Goal: Transaction & Acquisition: Download file/media

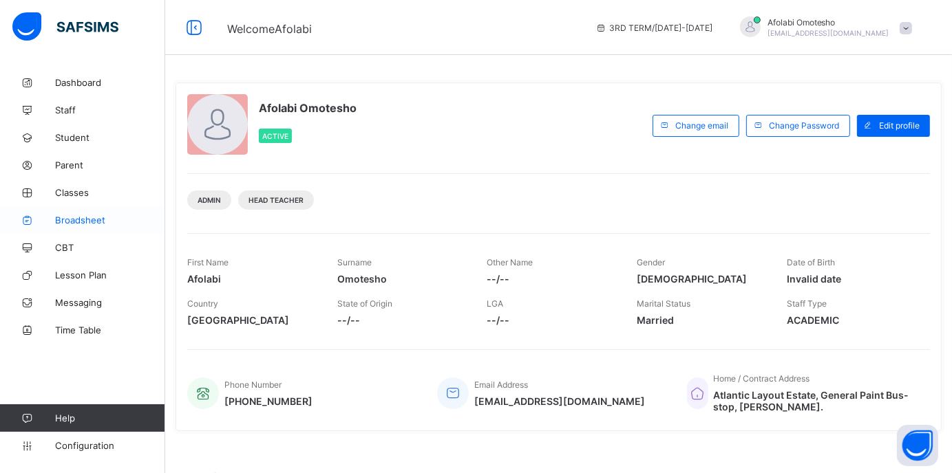
click at [81, 222] on span "Broadsheet" at bounding box center [110, 220] width 110 height 11
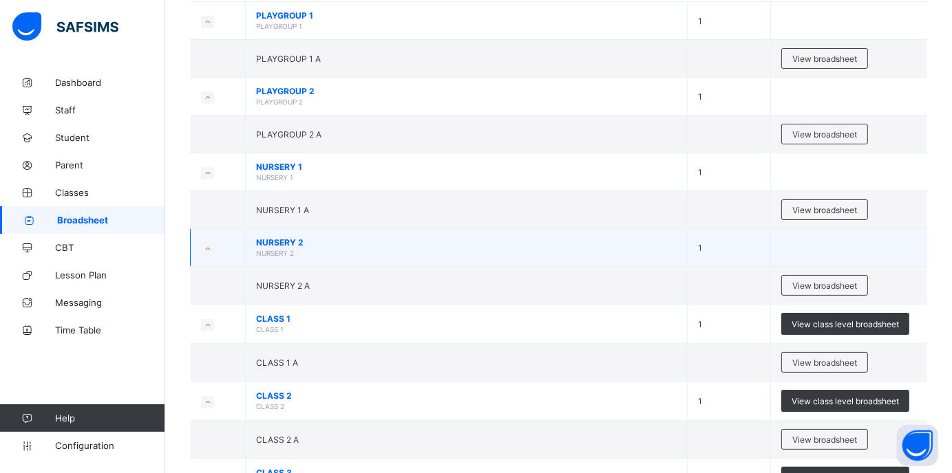
scroll to position [162, 0]
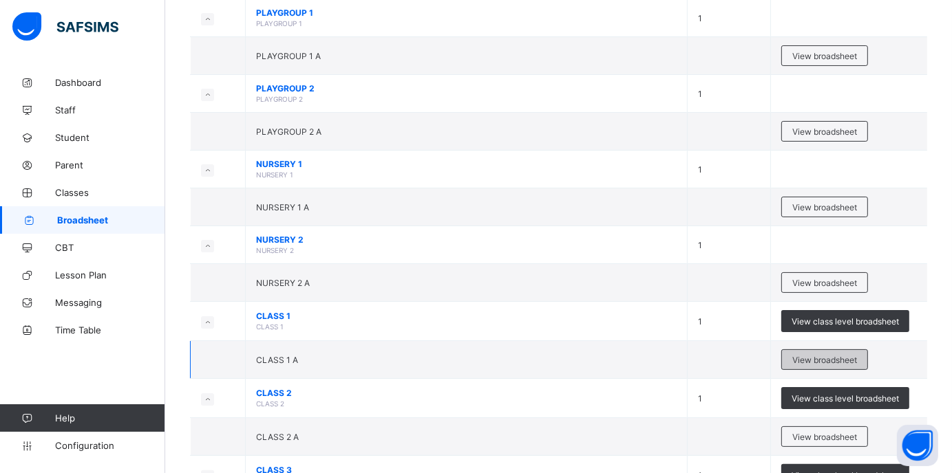
click at [820, 356] on span "View broadsheet" at bounding box center [824, 360] width 65 height 10
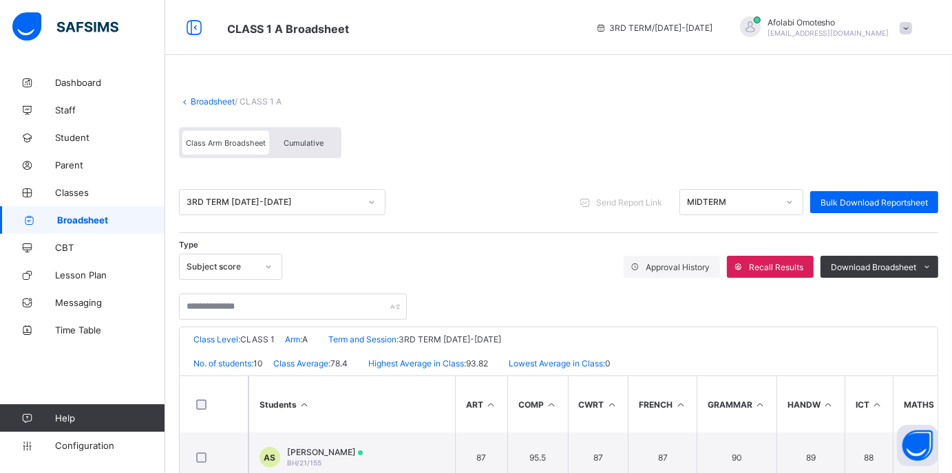
click at [302, 142] on span "Cumulative" at bounding box center [303, 143] width 40 height 10
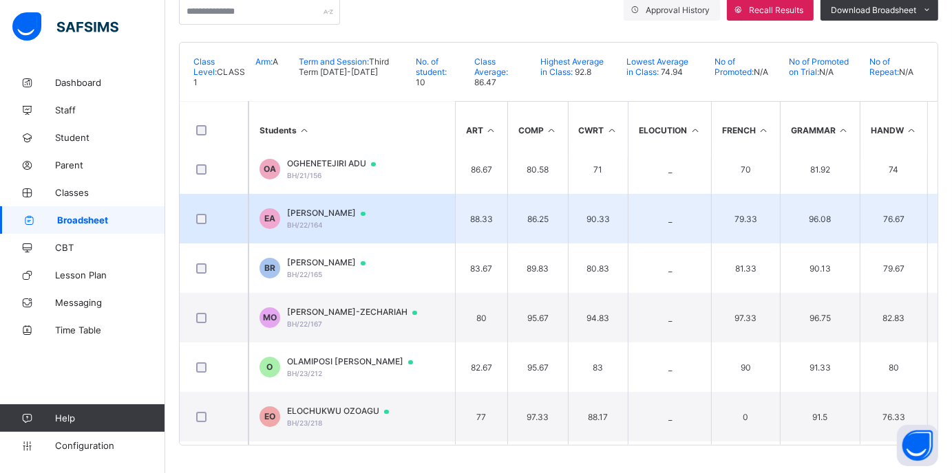
scroll to position [58, 0]
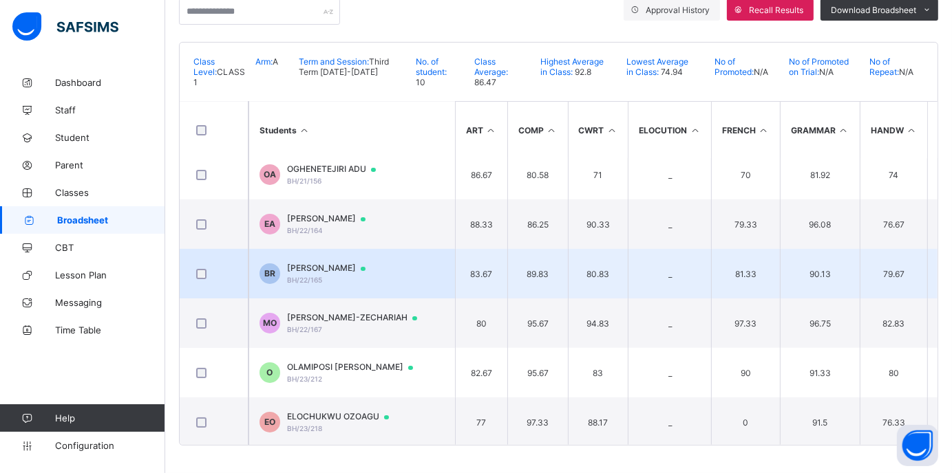
click at [347, 275] on td "BR [PERSON_NAME] BH/22/165" at bounding box center [351, 274] width 206 height 50
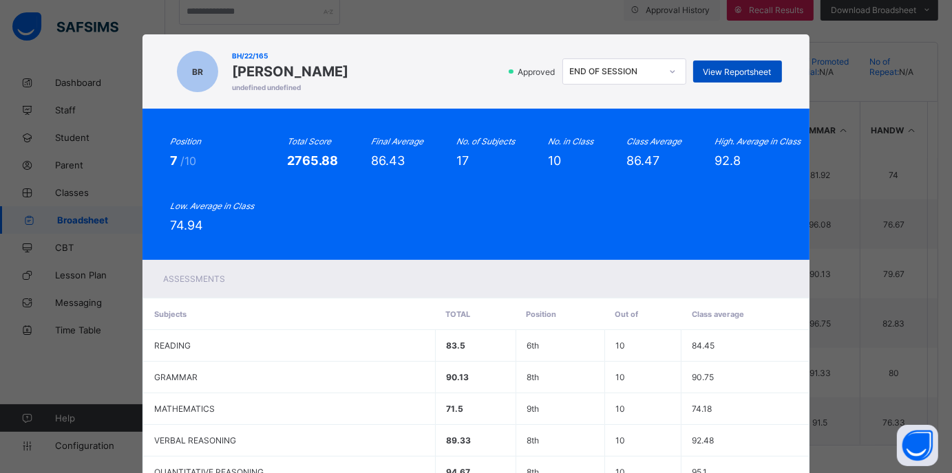
click at [731, 75] on span "View Reportsheet" at bounding box center [737, 72] width 68 height 10
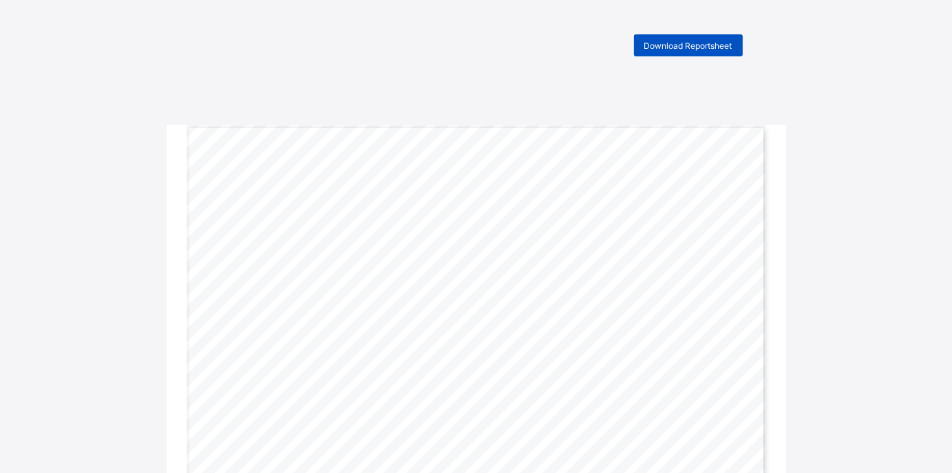
click at [666, 46] on span "Download Reportsheet" at bounding box center [688, 46] width 88 height 10
